Goal: Find specific page/section: Find specific page/section

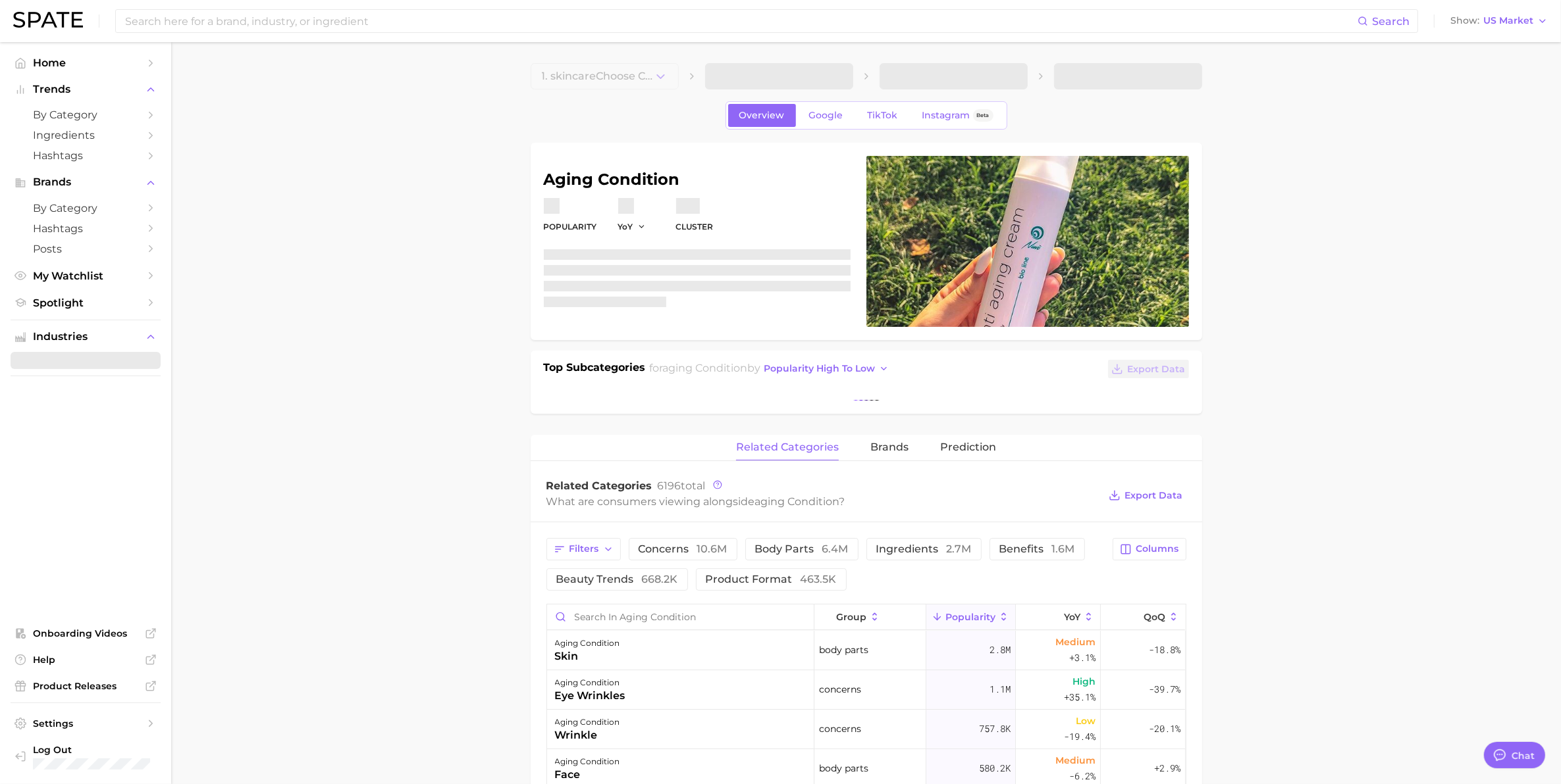
type textarea "x"
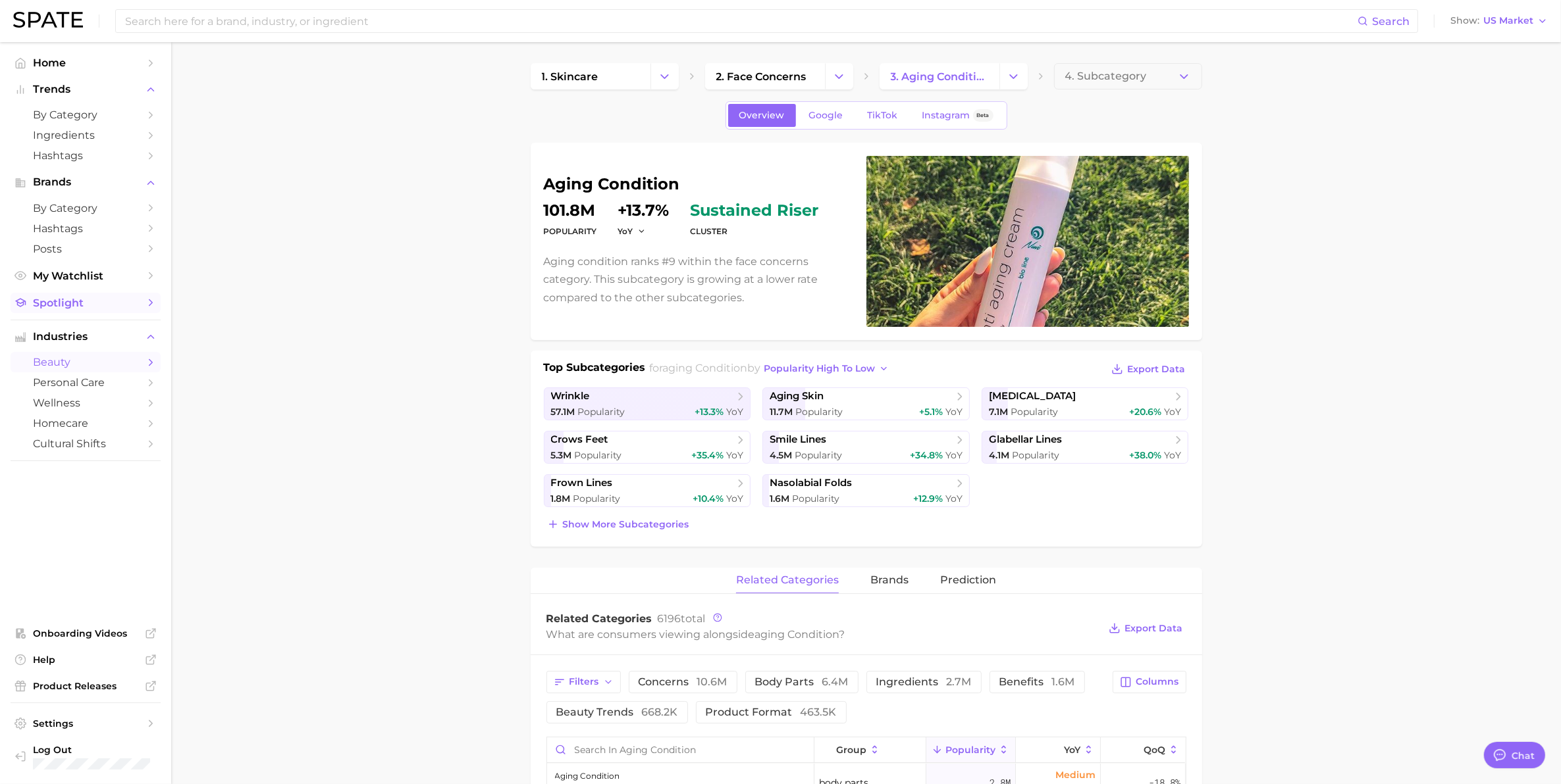
click at [140, 296] on link "Spotlight" at bounding box center [85, 303] width 150 height 20
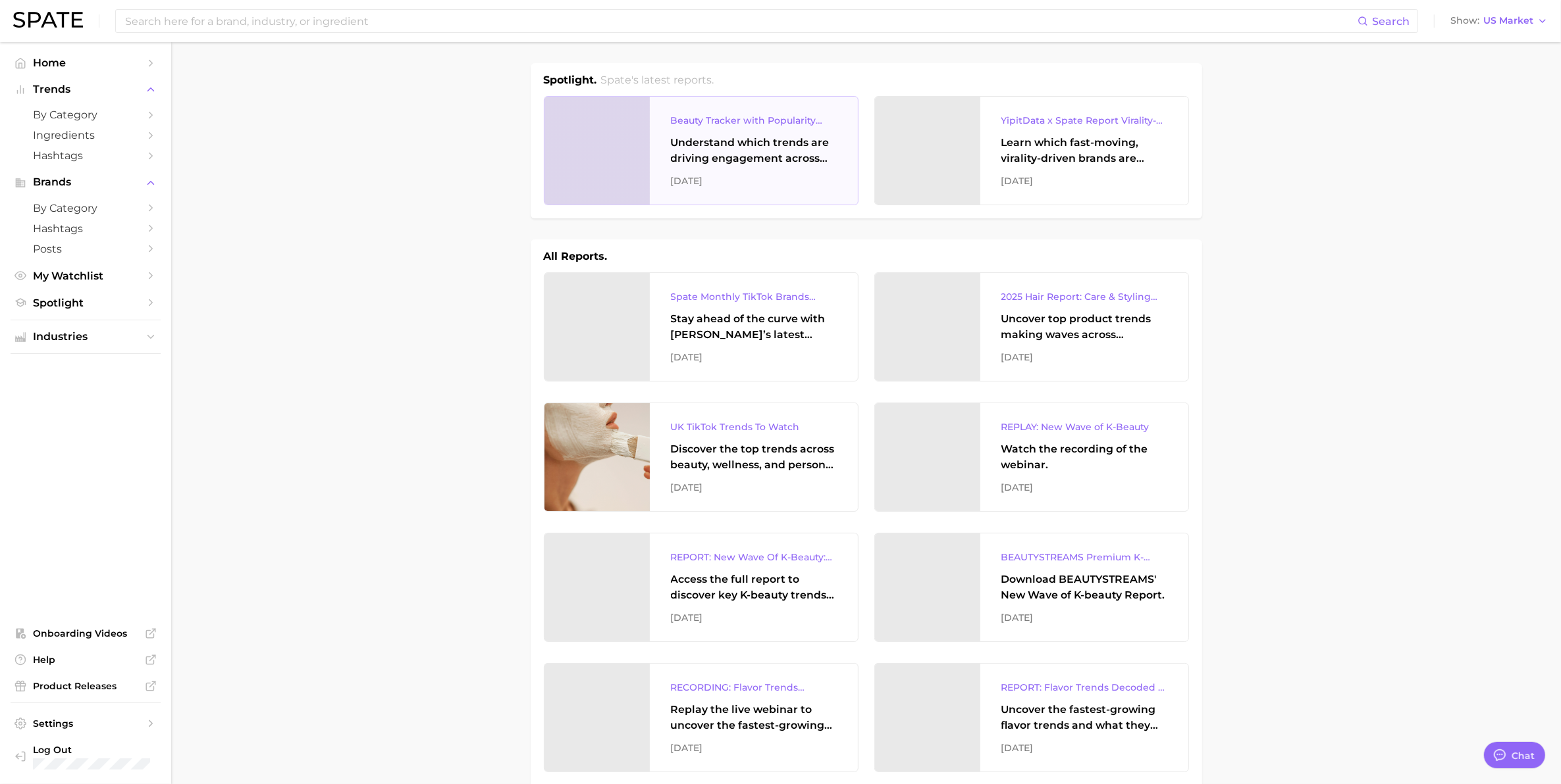
click at [612, 166] on div at bounding box center [597, 151] width 106 height 108
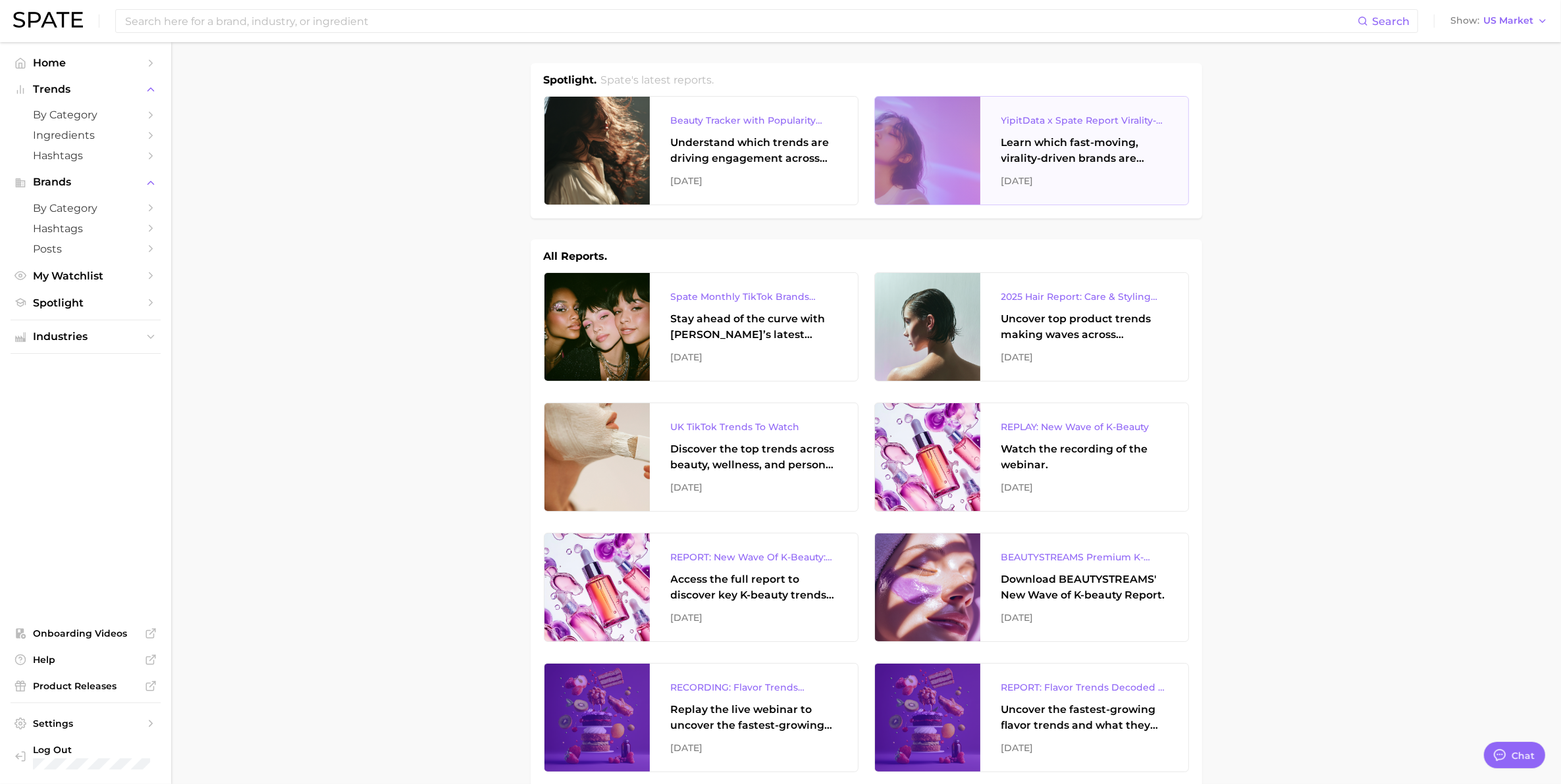
click at [930, 157] on div at bounding box center [927, 151] width 106 height 108
